Goal: Find specific page/section: Find specific page/section

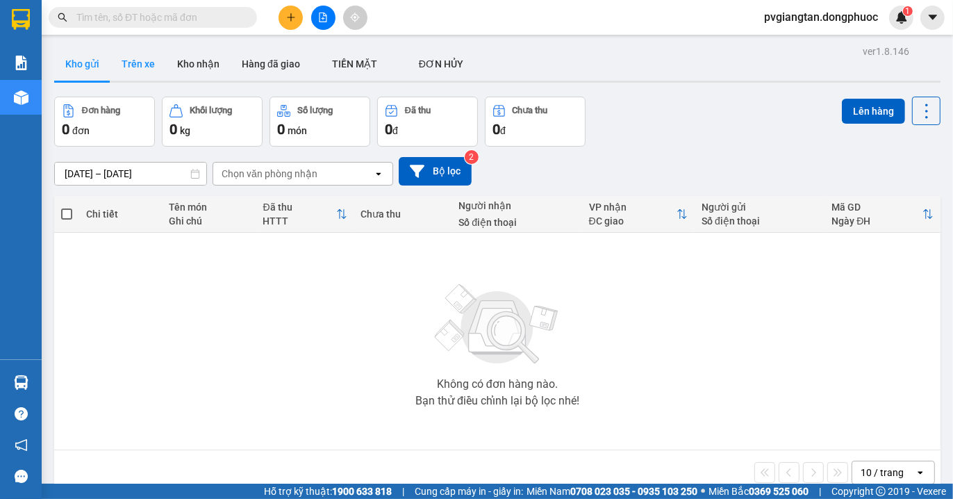
click at [129, 63] on button "Trên xe" at bounding box center [138, 63] width 56 height 33
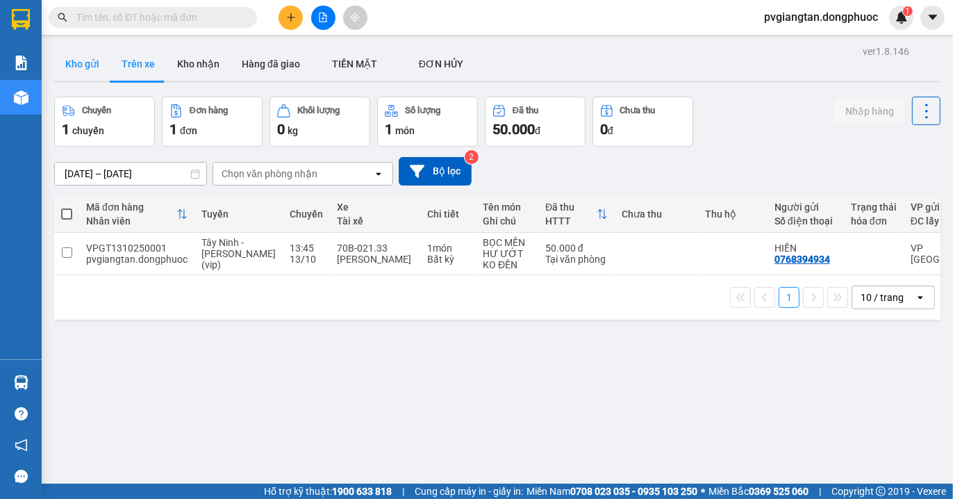
click at [88, 67] on button "Kho gửi" at bounding box center [82, 63] width 56 height 33
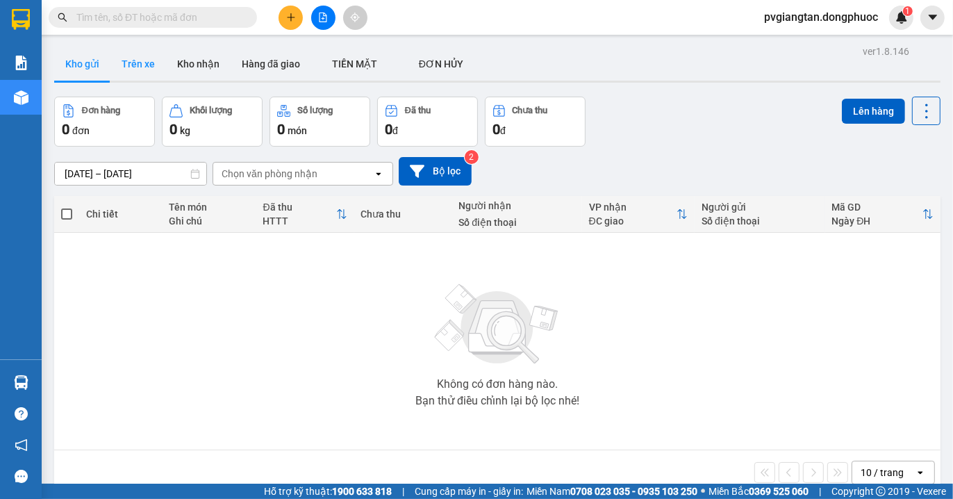
click at [147, 72] on button "Trên xe" at bounding box center [138, 63] width 56 height 33
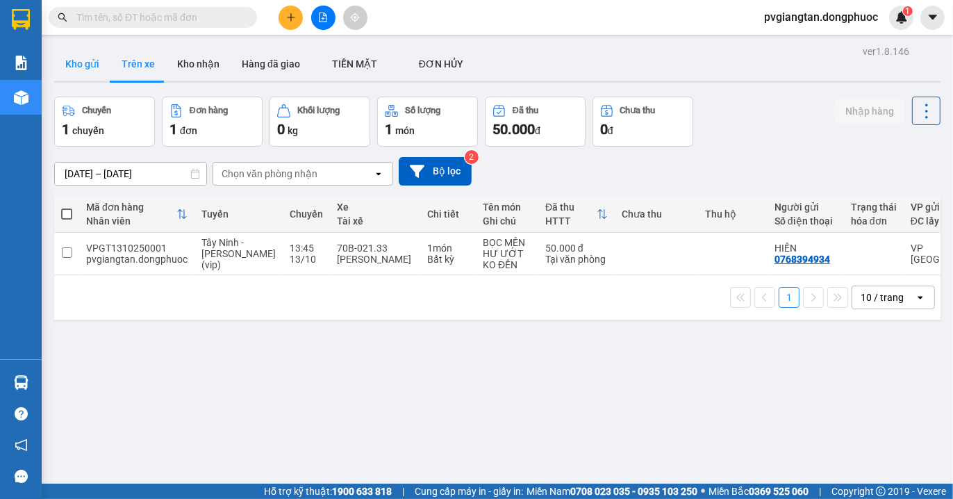
click at [95, 60] on button "Kho gửi" at bounding box center [82, 63] width 56 height 33
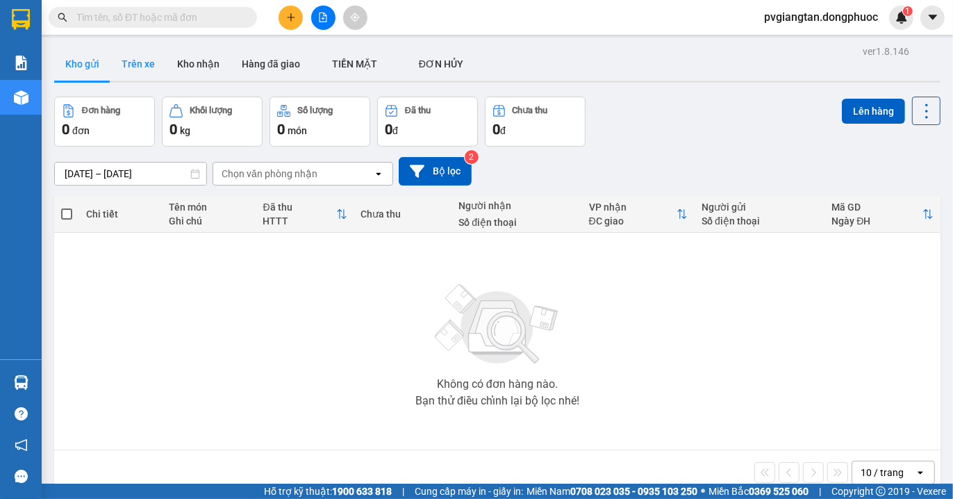
click at [140, 65] on button "Trên xe" at bounding box center [138, 63] width 56 height 33
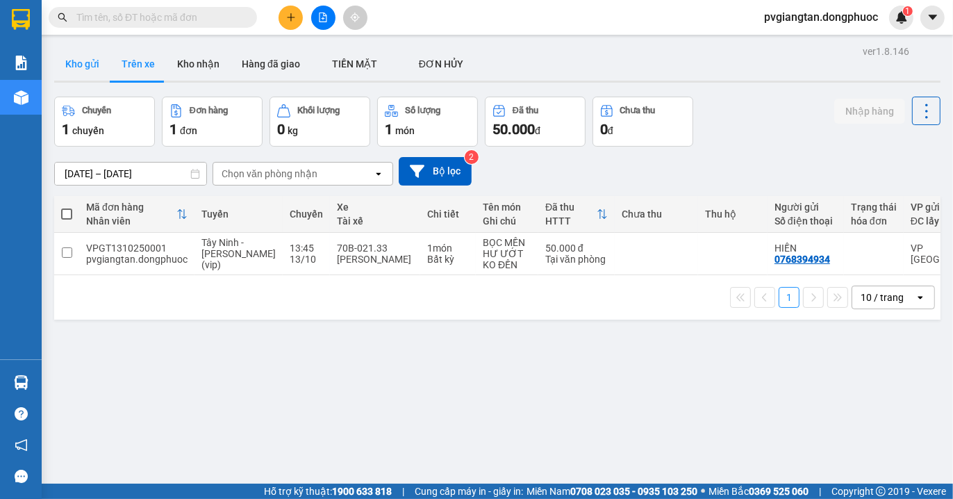
click at [104, 63] on button "Kho gửi" at bounding box center [82, 63] width 56 height 33
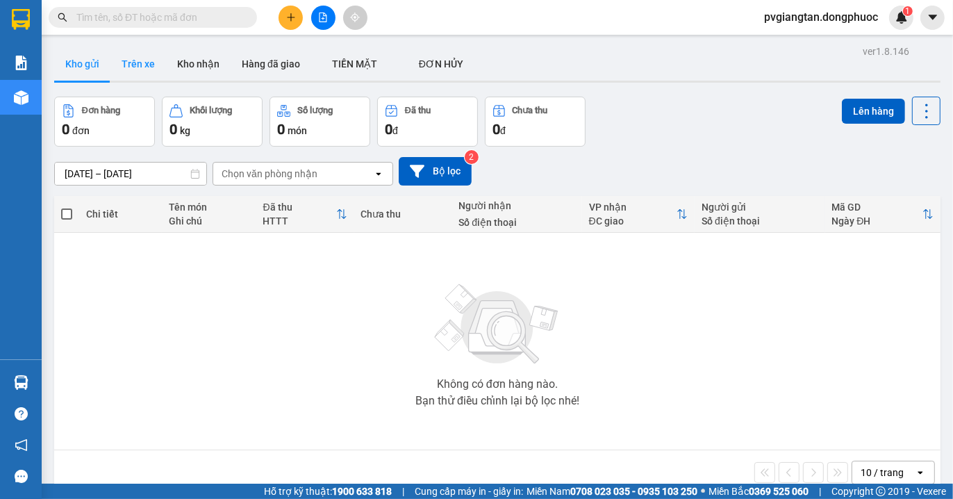
click at [136, 65] on button "Trên xe" at bounding box center [138, 63] width 56 height 33
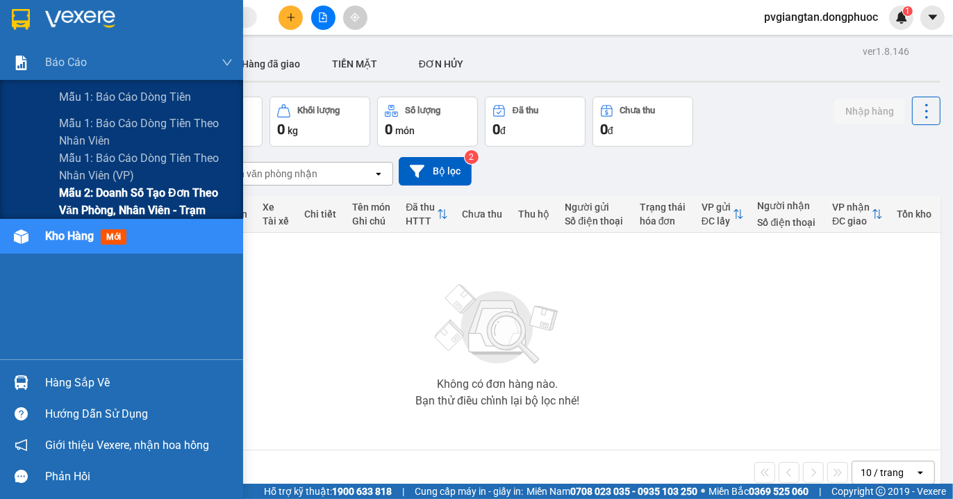
click at [73, 193] on span "Mẫu 2: Doanh số tạo đơn theo Văn phòng, nhân viên - Trạm" at bounding box center [146, 201] width 174 height 35
